Goal: Communication & Community: Answer question/provide support

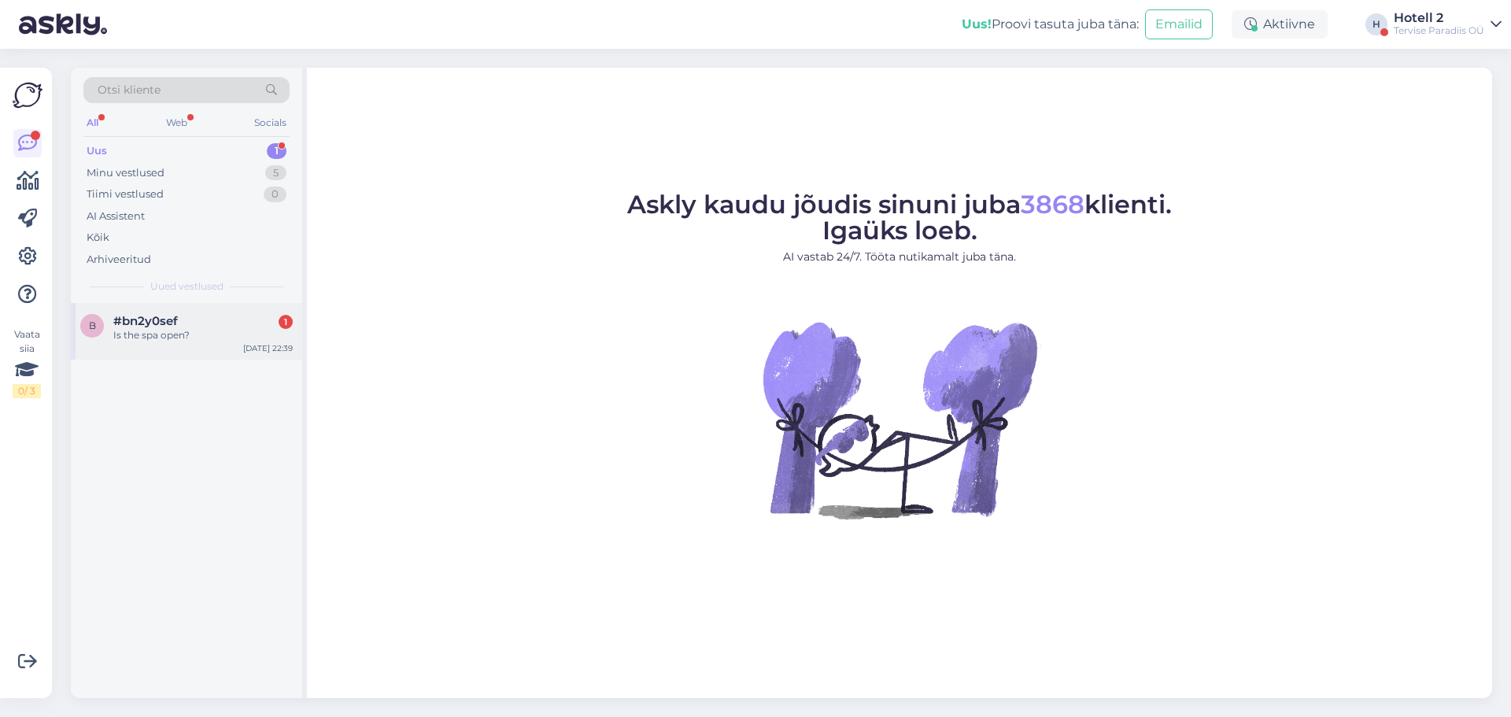
click at [205, 308] on div "b #bn2y0sef 1 Is the spa open? [DATE] 22:39" at bounding box center [186, 331] width 231 height 57
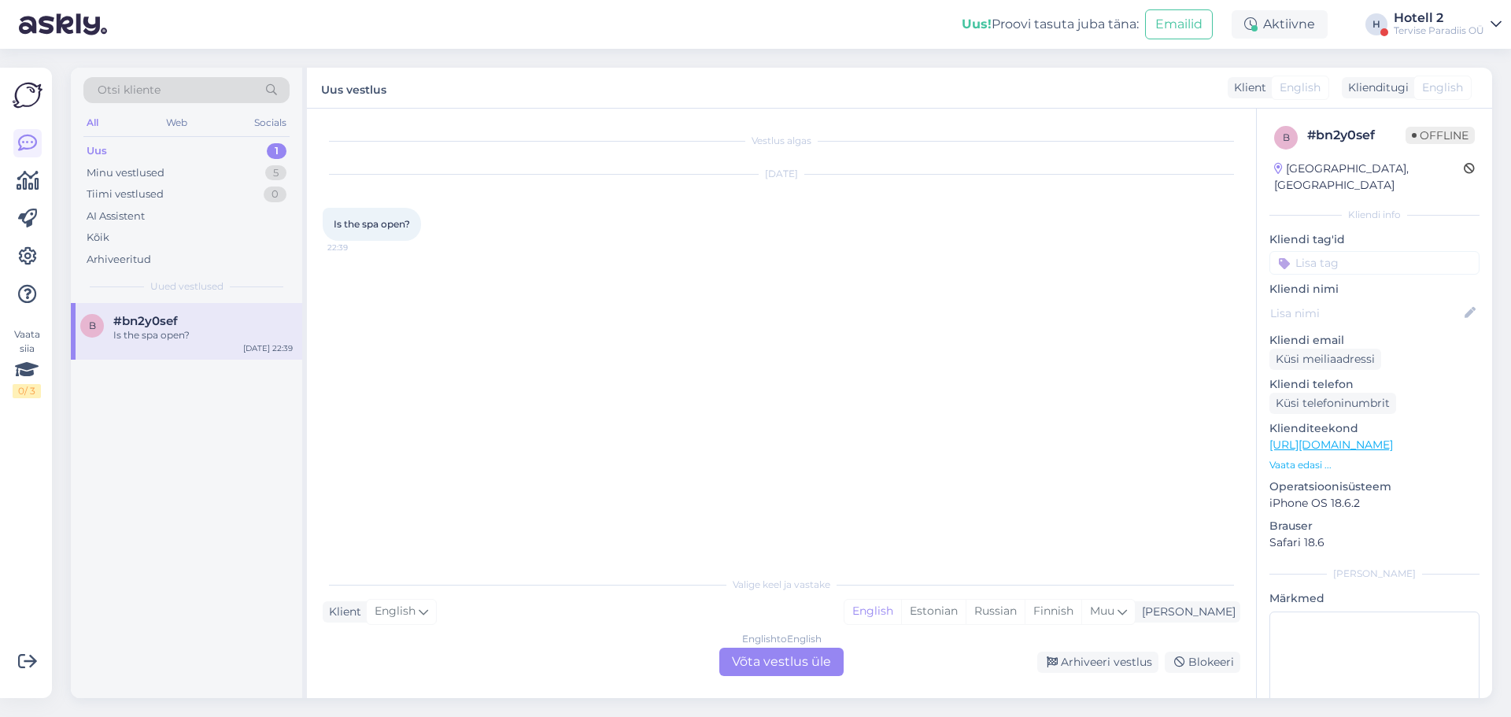
click at [793, 655] on div "English to English Võta vestlus üle" at bounding box center [781, 662] width 124 height 28
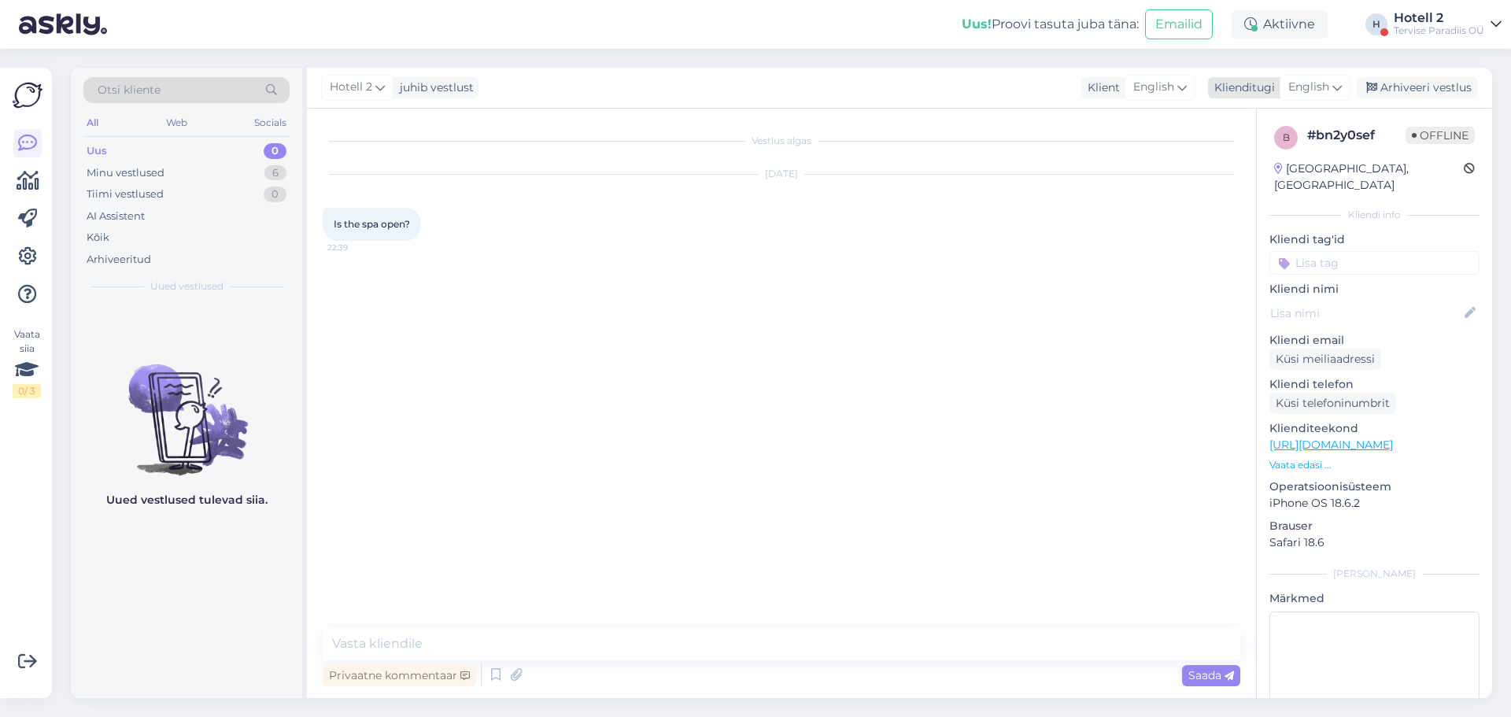
click at [1321, 87] on span "English" at bounding box center [1308, 87] width 41 height 17
type input "es"
click at [1254, 177] on link "Estonian" at bounding box center [1279, 182] width 173 height 25
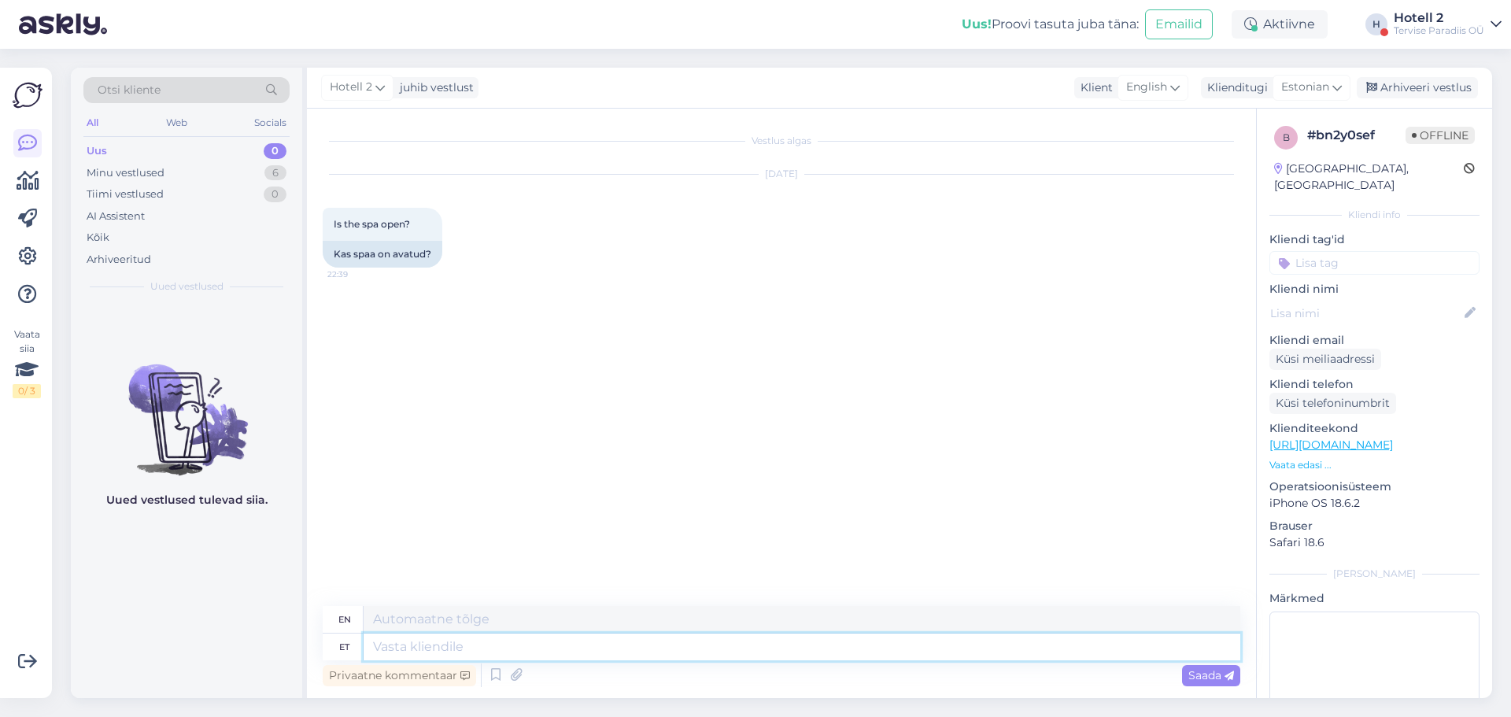
click at [522, 635] on textarea at bounding box center [802, 646] width 877 height 27
type textarea "Spaa"
type textarea "Spa"
type textarea "Spaa on"
type textarea "The spa is"
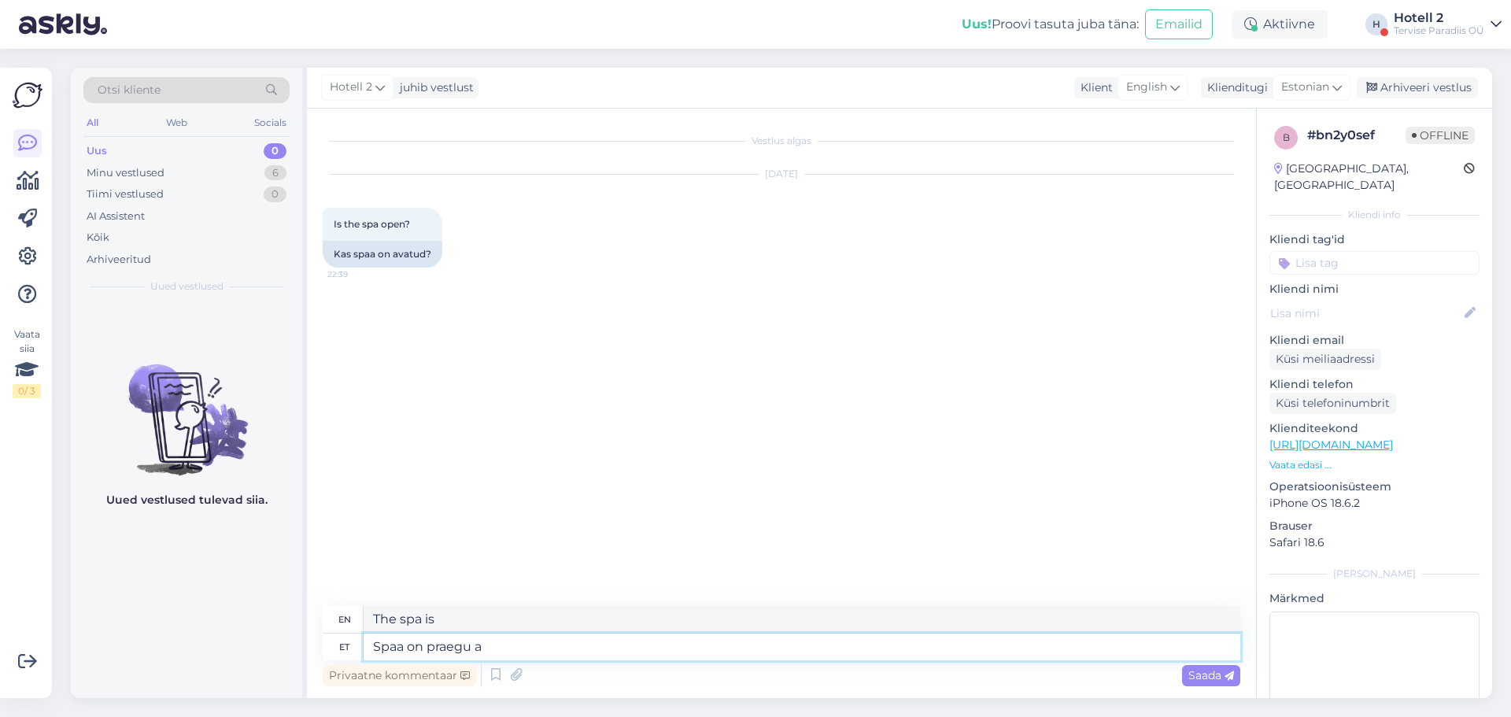
type textarea "Spaa on praegu av"
type textarea "The spa is currently"
type textarea "Spaa on praegu avatud k"
type textarea "The spa is currently open."
type textarea "Spaa on praegu avatud [PERSON_NAME]."
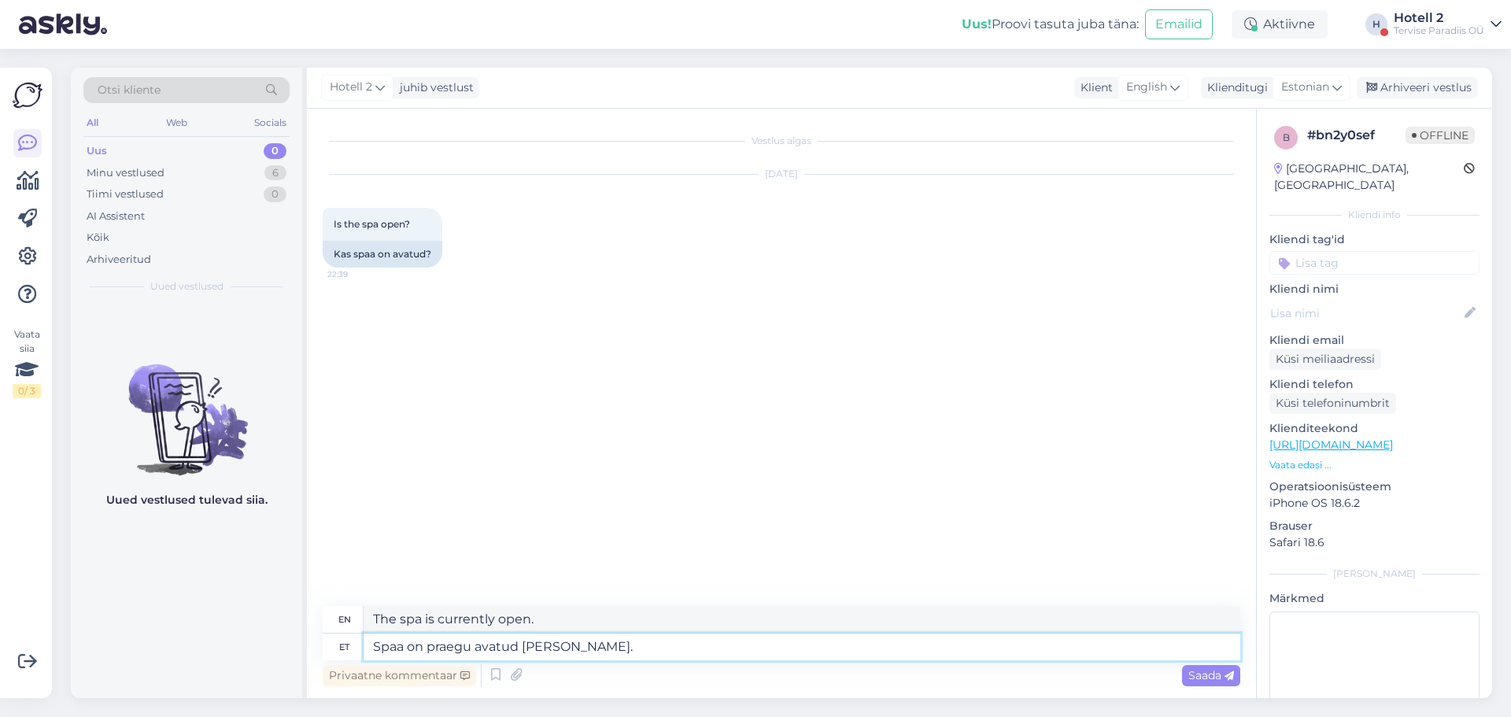
type textarea "The spa is open now."
type textarea "Spaa on praegu avatud [PERSON_NAME]."
click at [1203, 670] on span "Saada" at bounding box center [1211, 675] width 46 height 14
